Goal: Transaction & Acquisition: Download file/media

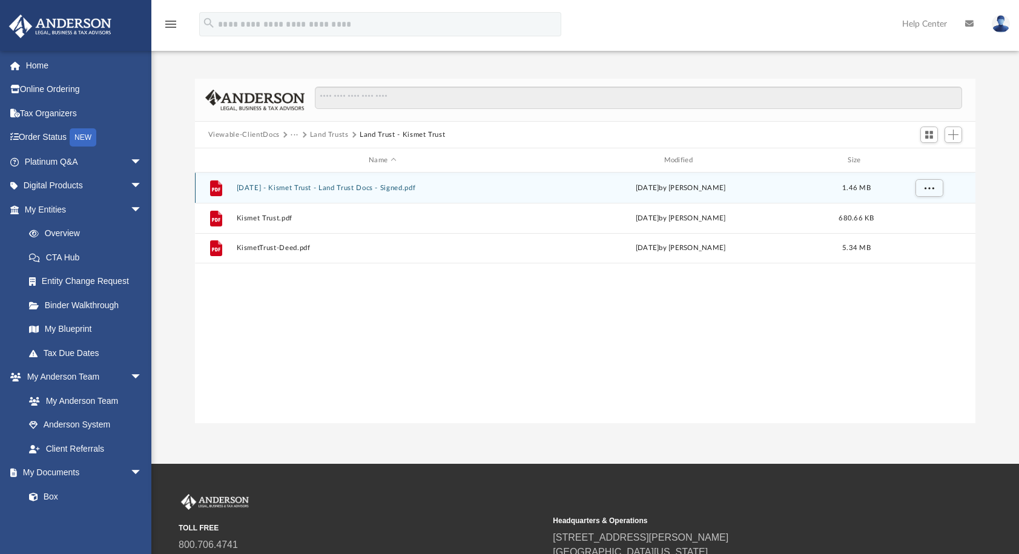
scroll to position [266, 771]
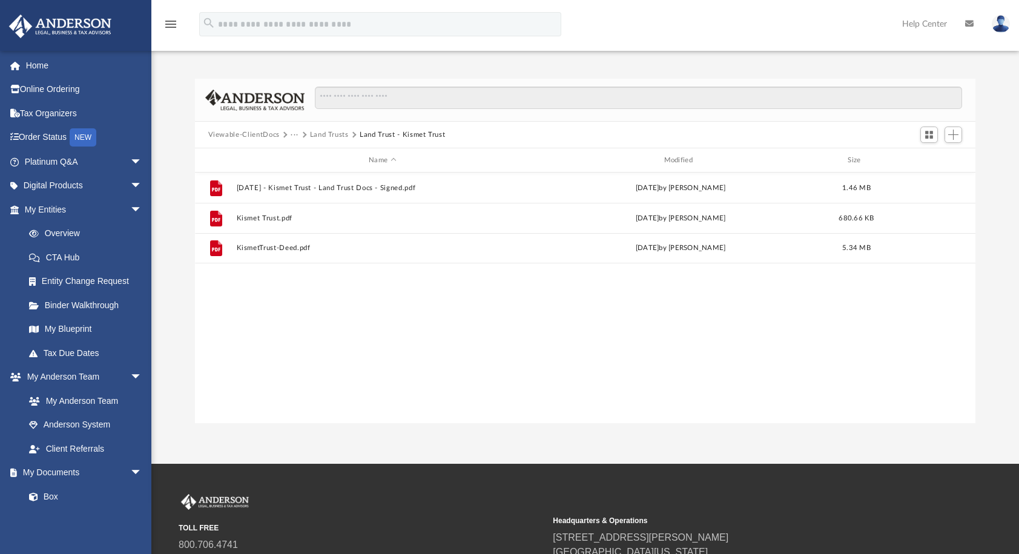
click at [338, 134] on button "Land Trusts" at bounding box center [329, 135] width 39 height 11
click at [295, 133] on button "···" at bounding box center [294, 135] width 8 height 11
click at [307, 176] on li "Trusts" at bounding box center [307, 174] width 20 height 13
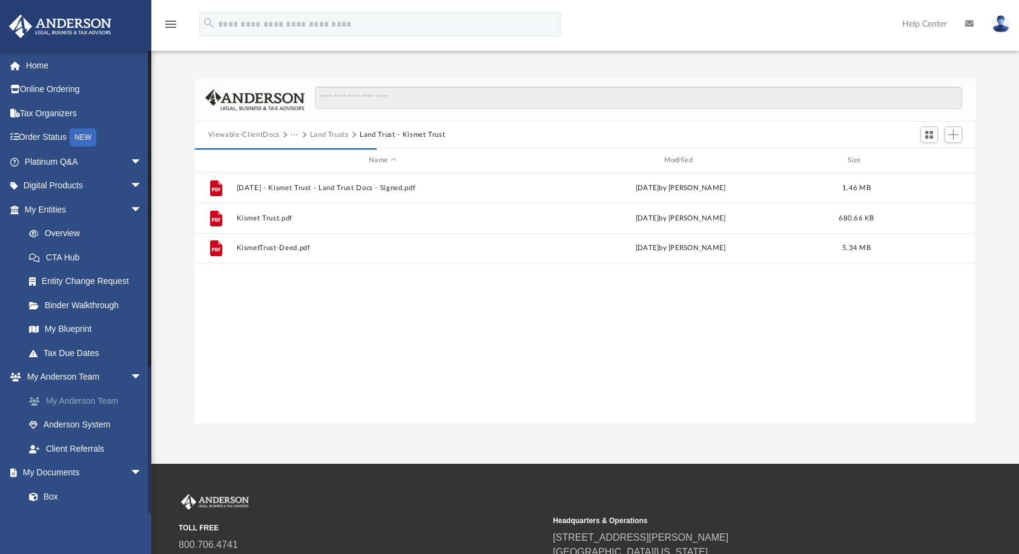
scroll to position [102, 0]
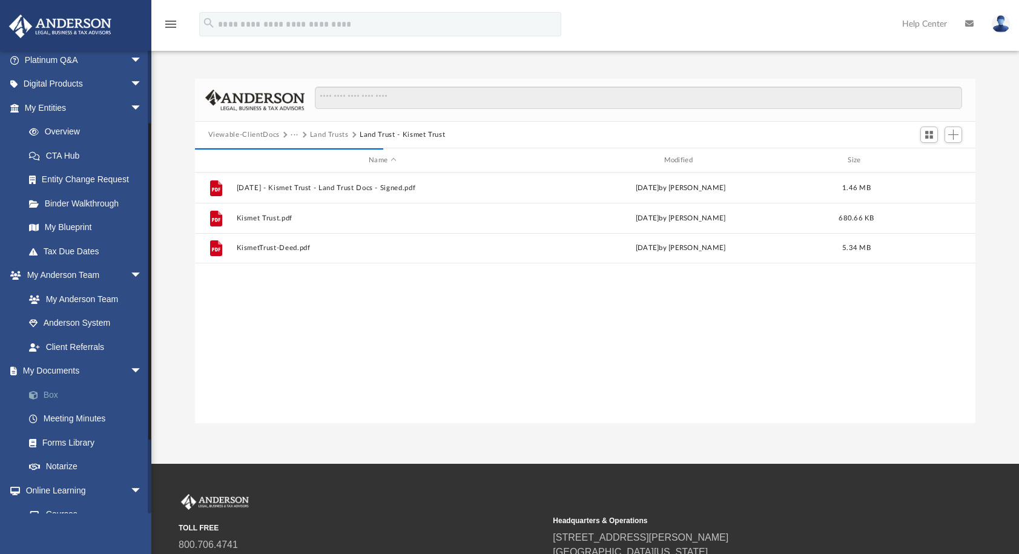
click at [53, 390] on link "Box" at bounding box center [88, 394] width 143 height 24
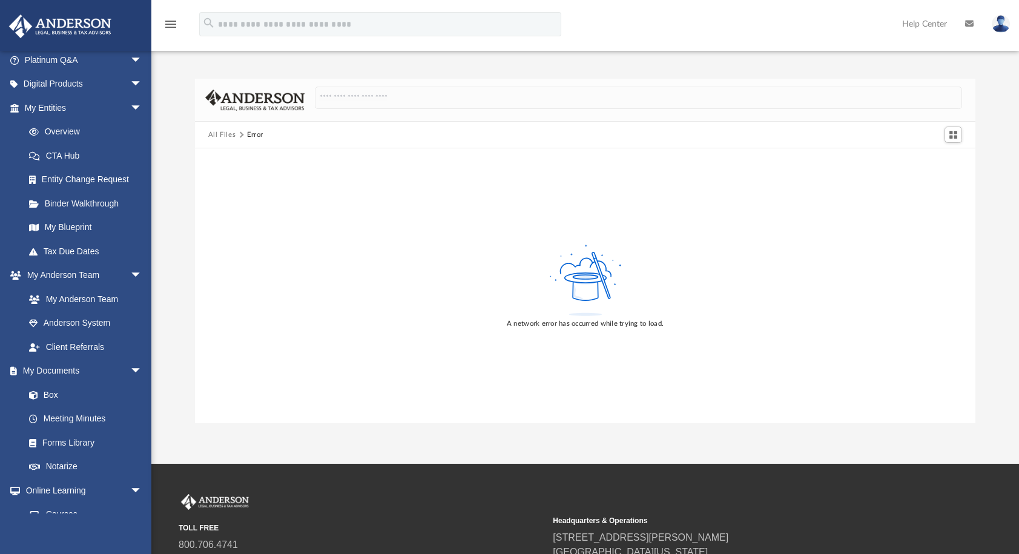
click at [226, 135] on button "All Files" at bounding box center [222, 135] width 28 height 11
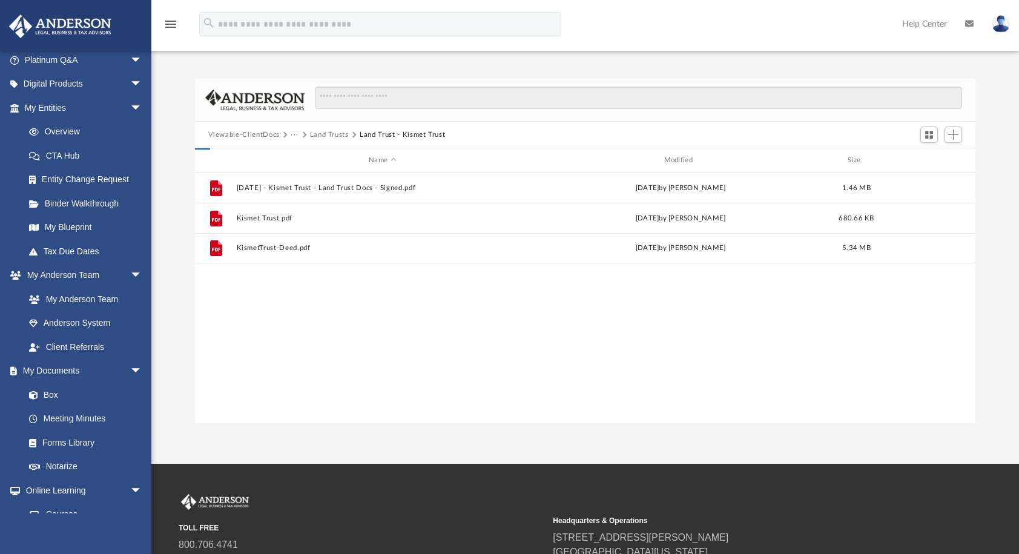
scroll to position [266, 771]
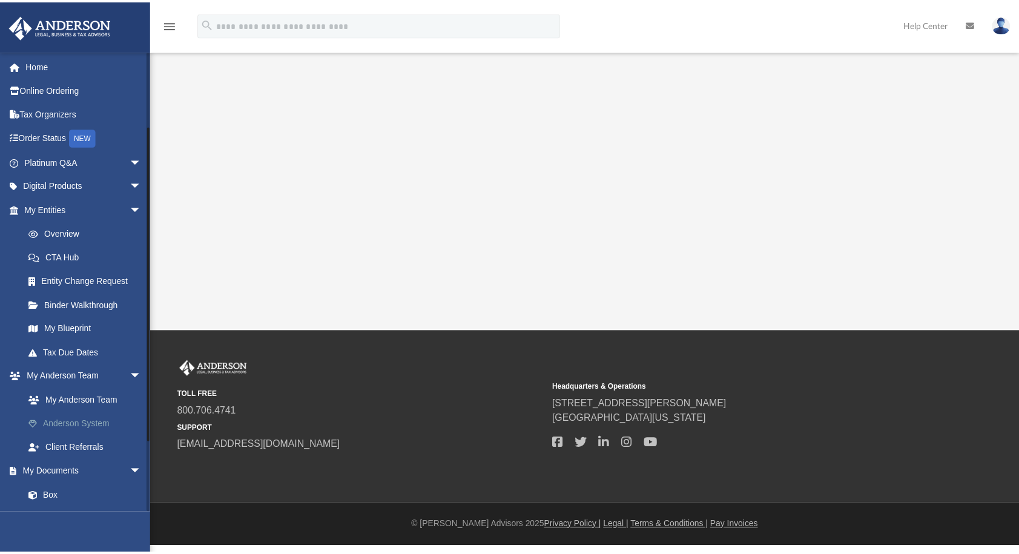
scroll to position [106, 0]
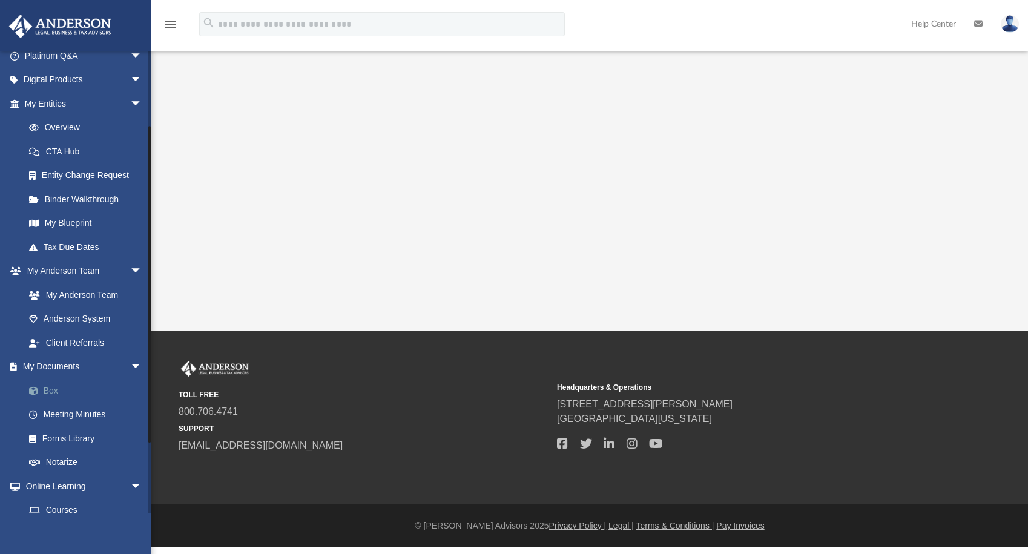
click at [50, 380] on link "Box" at bounding box center [88, 390] width 143 height 24
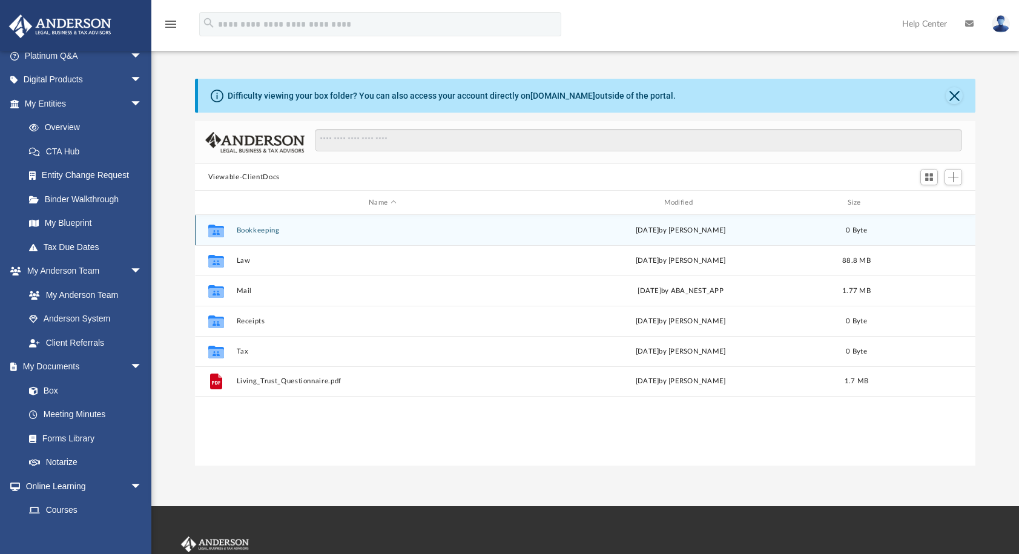
scroll to position [266, 771]
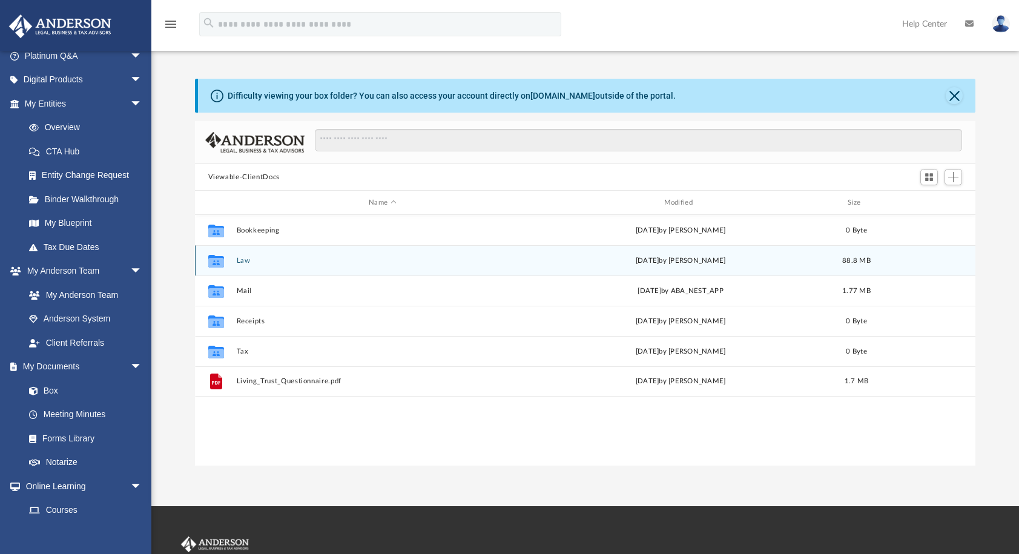
click at [244, 260] on button "Law" at bounding box center [382, 261] width 292 height 8
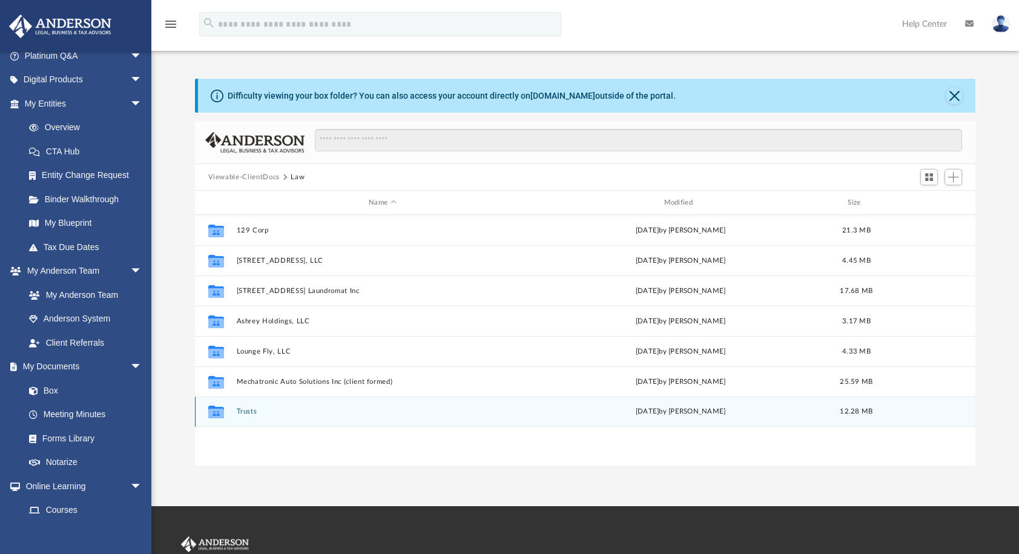
click at [246, 410] on button "Trusts" at bounding box center [382, 411] width 292 height 8
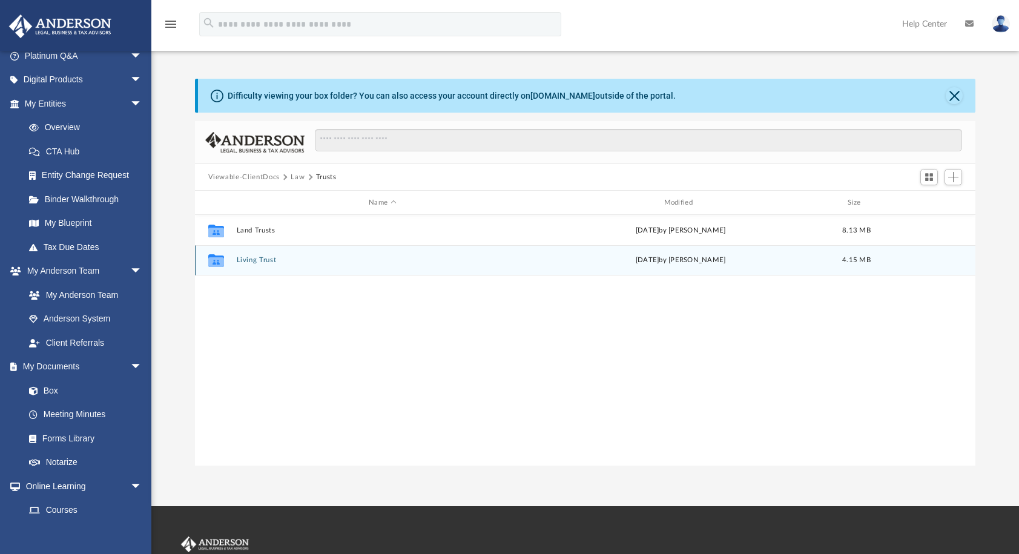
click at [254, 262] on button "Living Trust" at bounding box center [382, 260] width 292 height 8
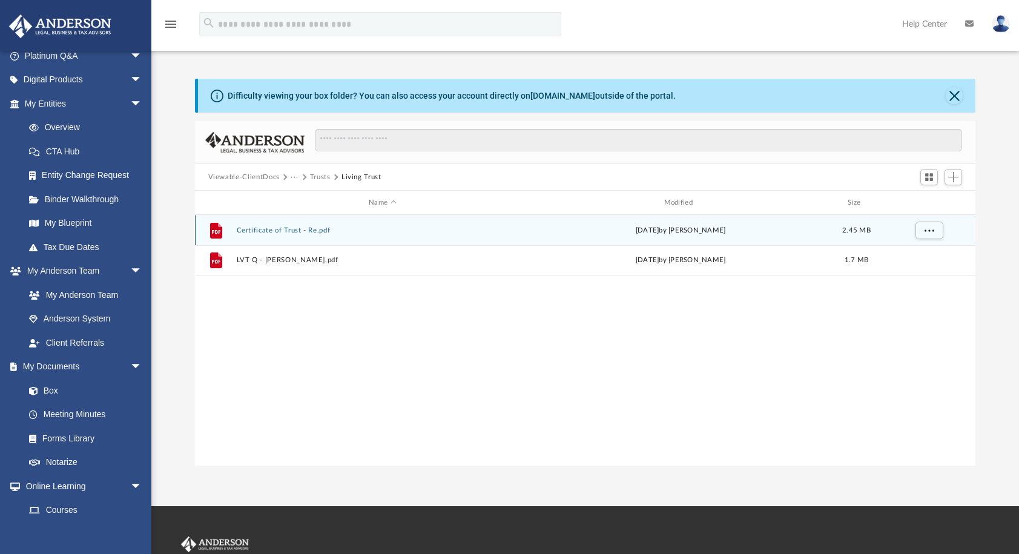
click at [280, 231] on button "Certificate of Trust - Re.pdf" at bounding box center [382, 230] width 292 height 8
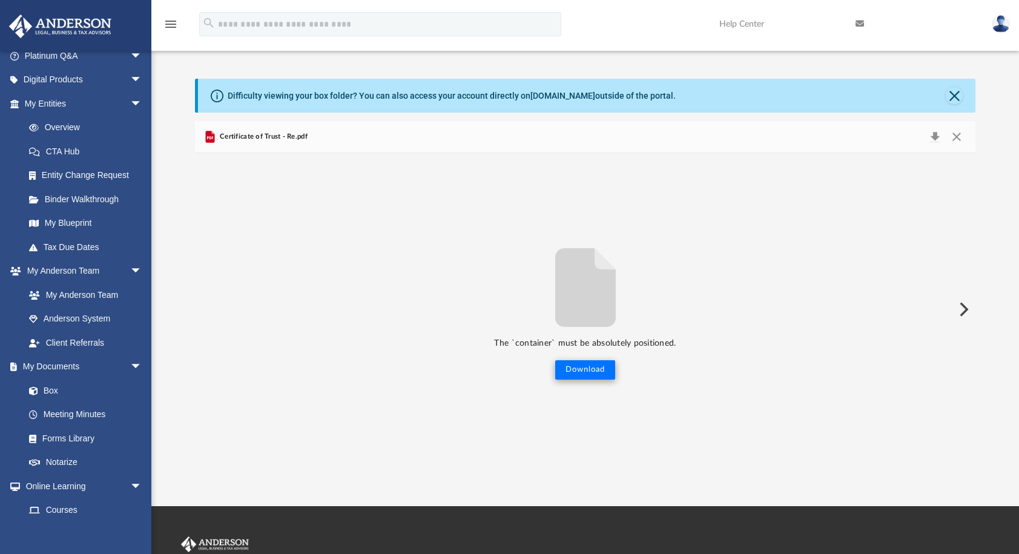
click at [586, 369] on button "Download" at bounding box center [585, 369] width 60 height 19
